Goal: Task Accomplishment & Management: Use online tool/utility

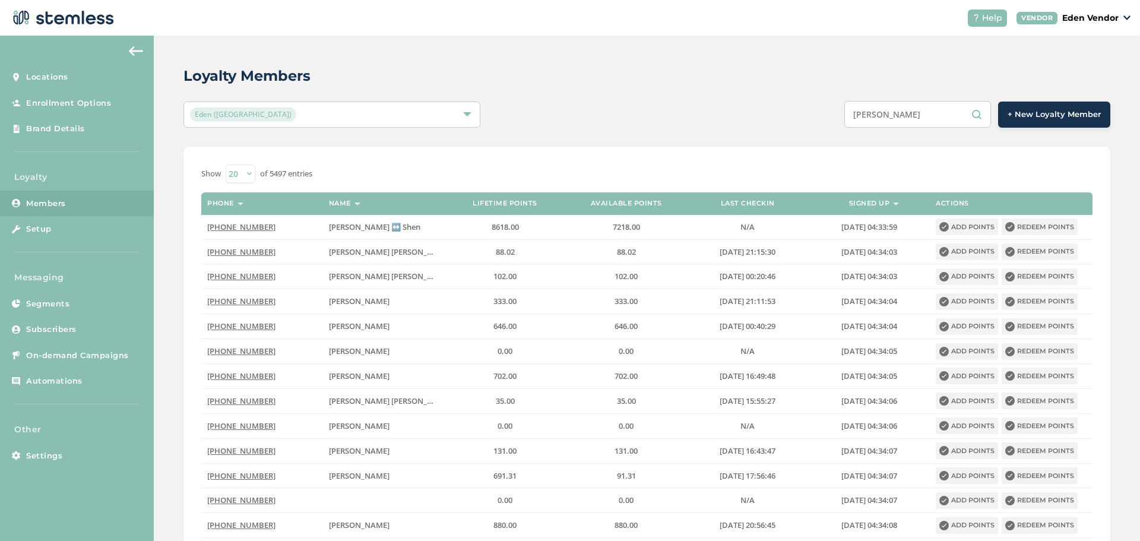
type input "[PERSON_NAME] [PERSON_NAME]"
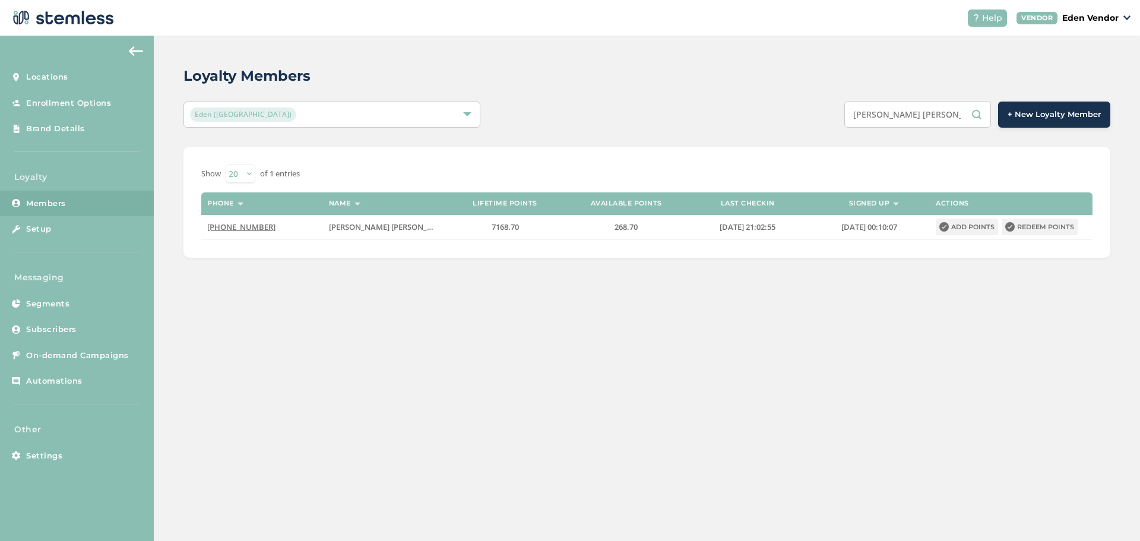
drag, startPoint x: 929, startPoint y: 121, endPoint x: 805, endPoint y: 115, distance: 124.3
click at [805, 115] on div "[PERSON_NAME] [PERSON_NAME] + New Loyalty Member" at bounding box center [840, 114] width 540 height 27
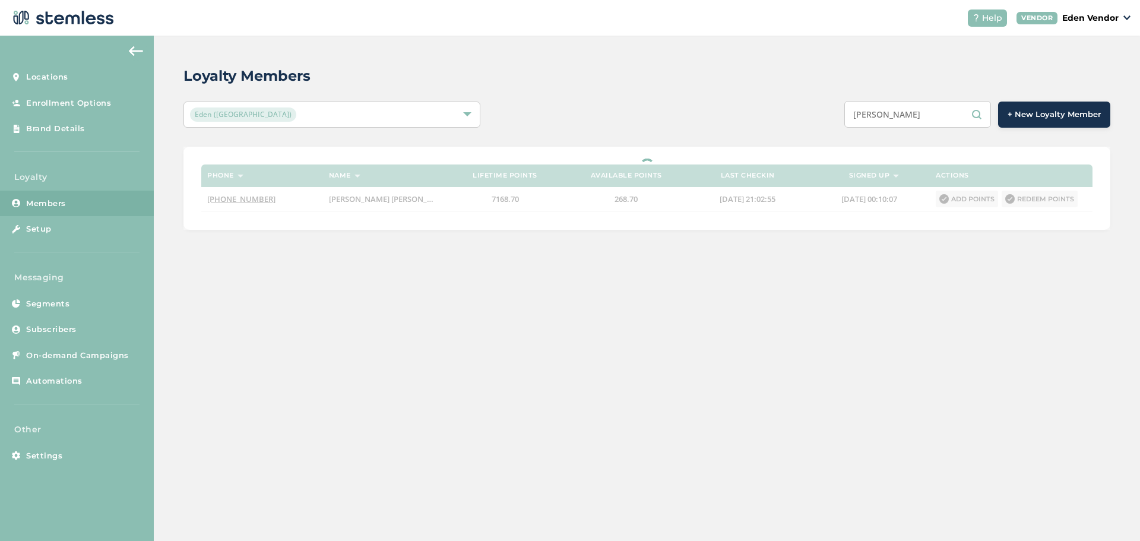
type input "BROOKEL"
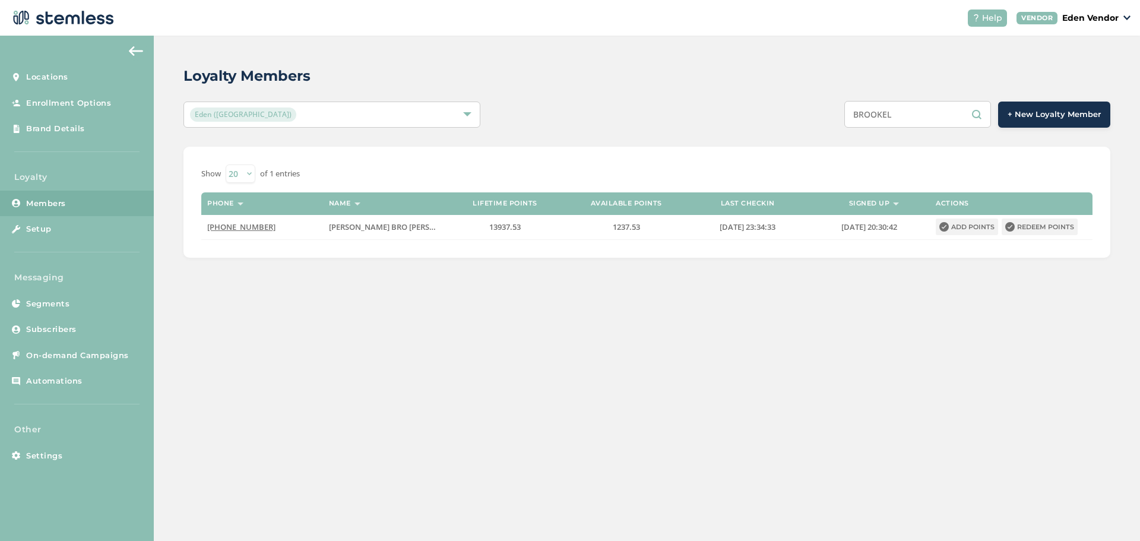
drag, startPoint x: 904, startPoint y: 118, endPoint x: 821, endPoint y: 119, distance: 82.6
click at [821, 119] on div "BROOKEL + New Loyalty Member" at bounding box center [840, 114] width 540 height 27
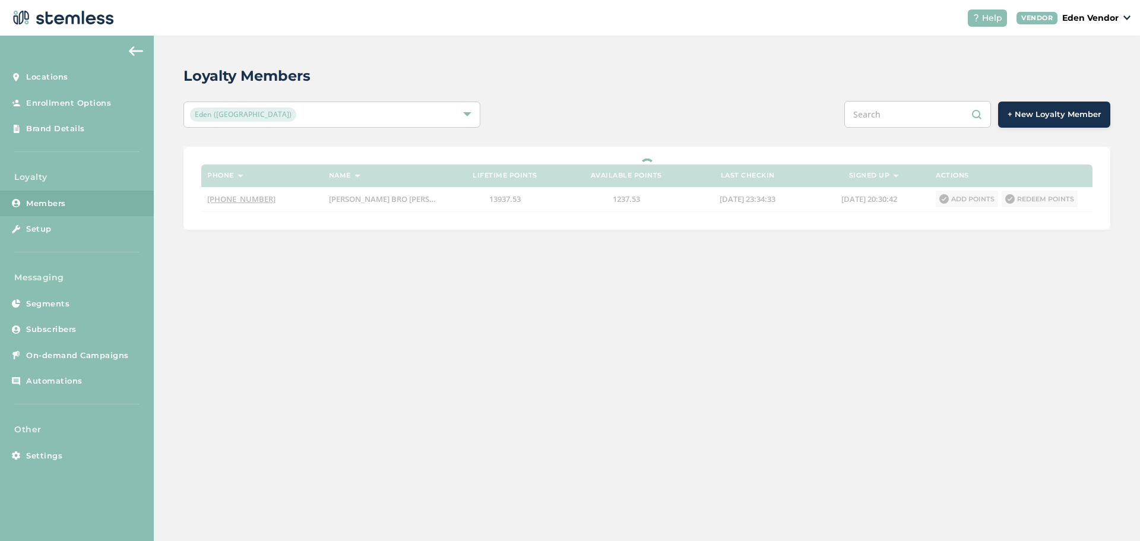
click at [881, 115] on input "text" at bounding box center [918, 114] width 147 height 27
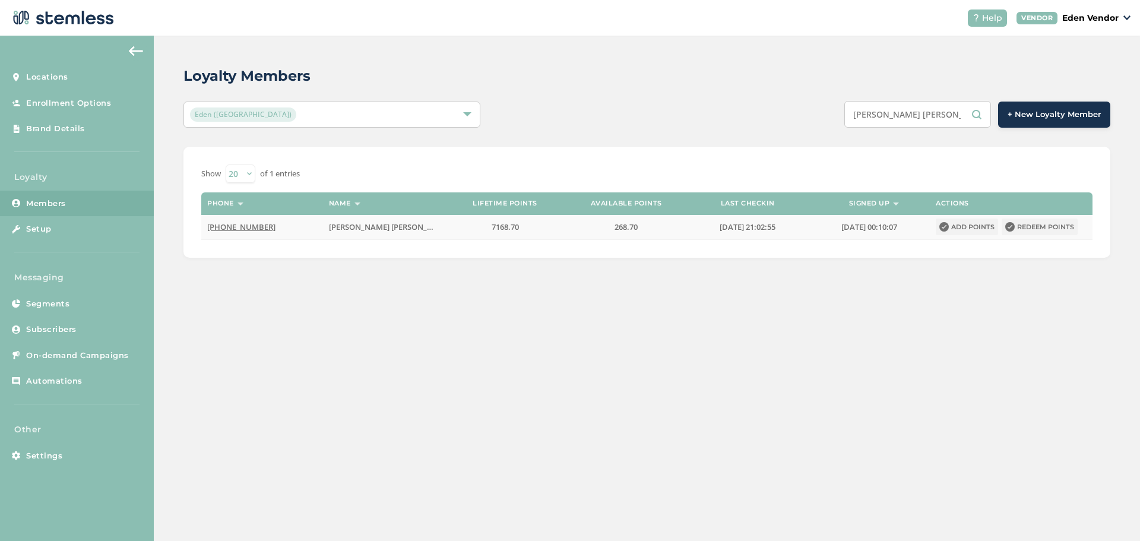
type input "[PERSON_NAME] [PERSON_NAME]"
click at [1027, 227] on button "Redeem points" at bounding box center [1040, 227] width 76 height 17
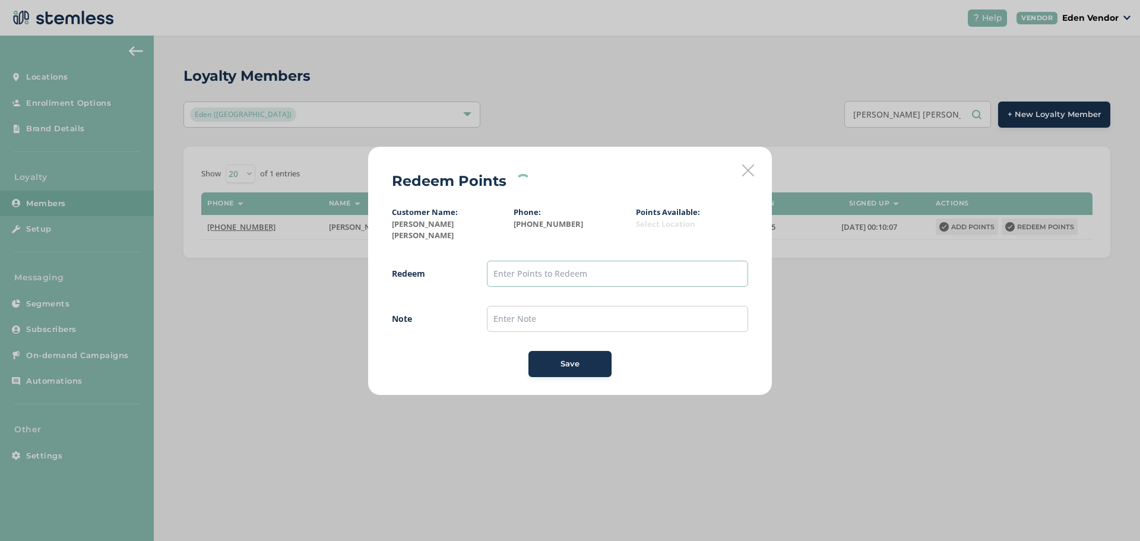
click at [548, 268] on input "text" at bounding box center [617, 274] width 261 height 26
click at [1023, 460] on div "Redeem Points Customer Name: [PERSON_NAME] [PERSON_NAME] Phone: [PHONE_NUMBER] …" at bounding box center [570, 270] width 1140 height 541
click at [589, 518] on div "Redeem Points Customer Name: [PERSON_NAME] [PERSON_NAME] Phone: [PHONE_NUMBER] …" at bounding box center [570, 270] width 1140 height 541
click at [748, 174] on icon at bounding box center [748, 171] width 12 height 12
